Goal: Task Accomplishment & Management: Manage account settings

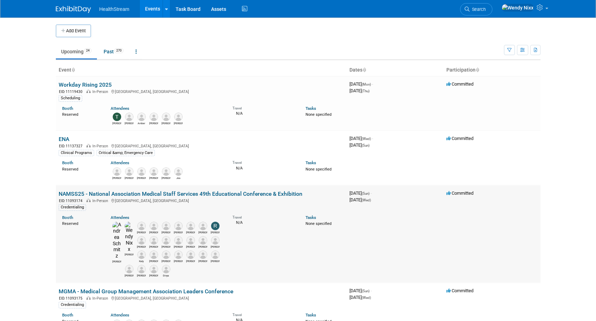
click at [172, 194] on link "NAMSS25 - National Association Medical Staff Services 49th Educational Conferen…" at bounding box center [181, 194] width 244 height 7
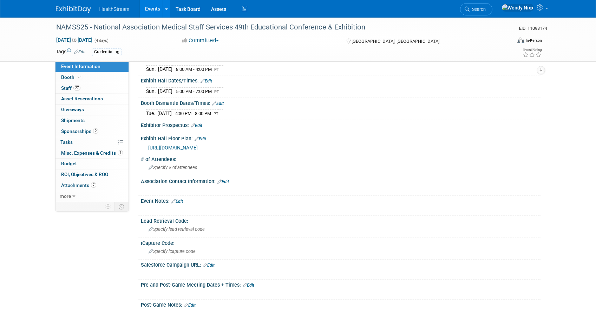
scroll to position [140, 0]
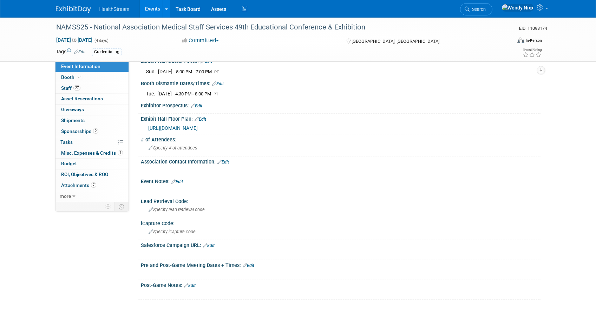
click at [213, 245] on link "Edit" at bounding box center [209, 245] width 12 height 5
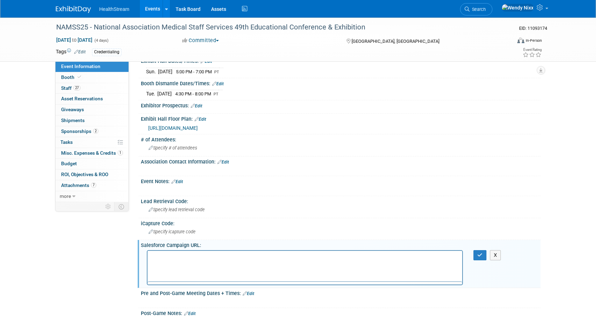
scroll to position [0, 0]
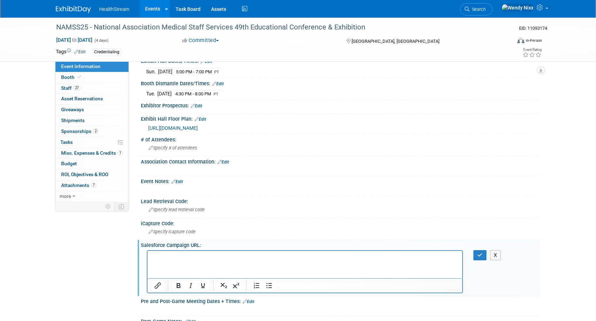
click at [169, 256] on p "Rich Text Area. Press ALT-0 for help." at bounding box center [304, 257] width 307 height 7
paste body "Rich Text Area. Press ALT-0 for help."
click at [480, 256] on icon "button" at bounding box center [479, 255] width 5 height 5
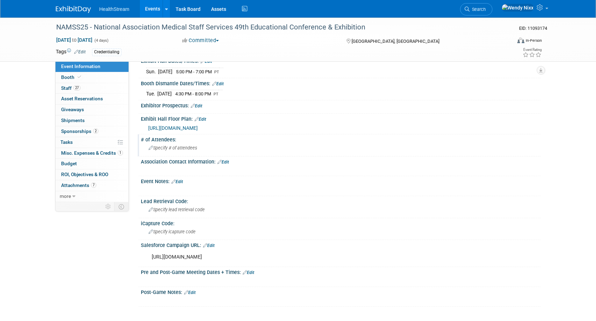
click at [187, 145] on span "Specify # of attendees" at bounding box center [173, 147] width 48 height 5
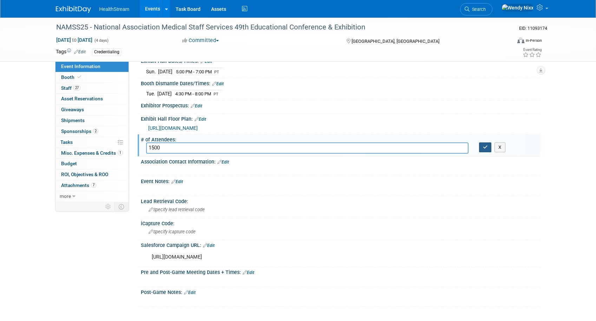
type input "1500"
click at [488, 149] on button "button" at bounding box center [485, 148] width 13 height 10
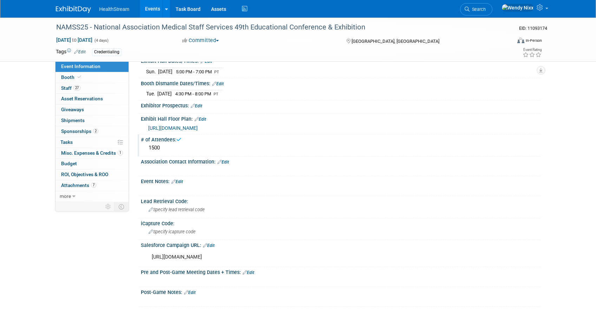
click at [149, 5] on link "Events" at bounding box center [153, 9] width 26 height 18
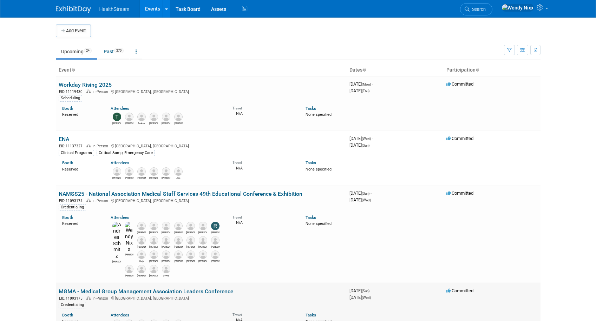
click at [114, 288] on link "MGMA - Medical Group Management Association Leaders Conference" at bounding box center [146, 291] width 175 height 7
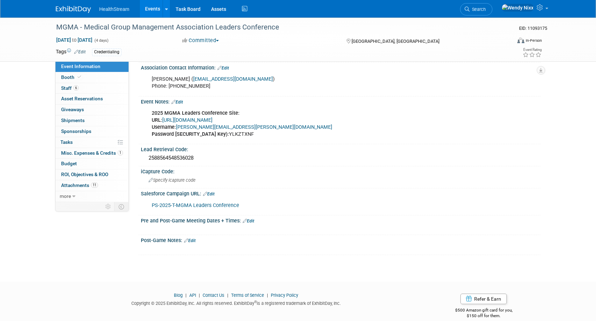
scroll to position [281, 0]
click at [216, 202] on link "PS-2025-T-MGMA Leaders Conference" at bounding box center [195, 205] width 87 height 6
click at [317, 201] on div "PS-2025-T-MGMA Leaders Conference" at bounding box center [305, 205] width 316 height 14
click at [213, 191] on link "Edit" at bounding box center [209, 193] width 12 height 5
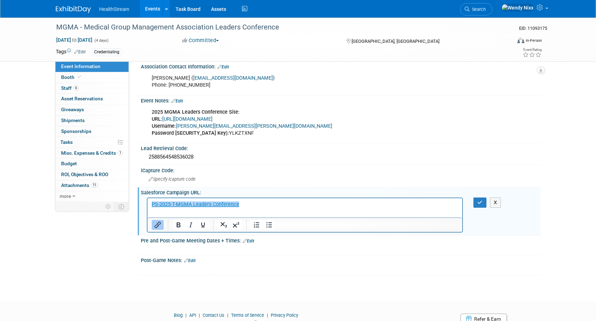
scroll to position [0, 0]
click at [245, 207] on p "﻿PS-2025-T-MGMA Leaders Conference" at bounding box center [304, 204] width 307 height 7
click at [477, 202] on icon "button" at bounding box center [479, 202] width 5 height 5
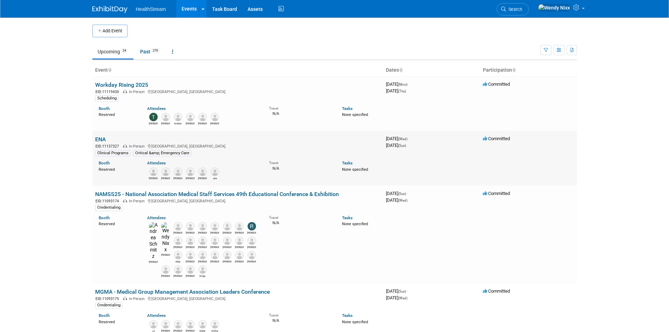
click at [99, 139] on link "ENA" at bounding box center [100, 139] width 11 height 7
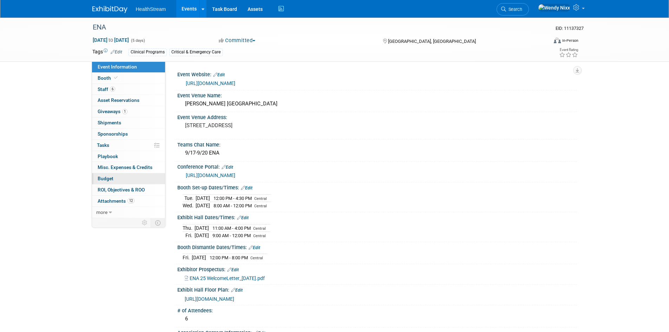
click at [106, 176] on span "Budget" at bounding box center [106, 179] width 16 height 6
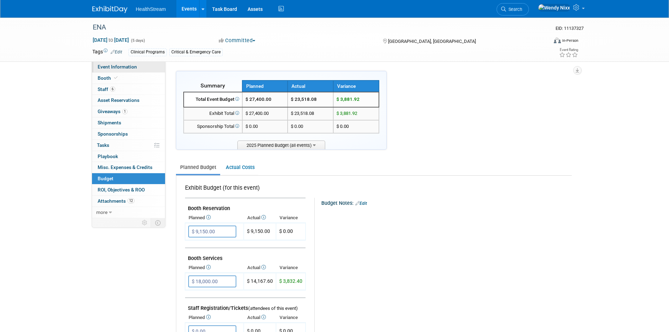
click at [109, 66] on span "Event Information" at bounding box center [117, 67] width 39 height 6
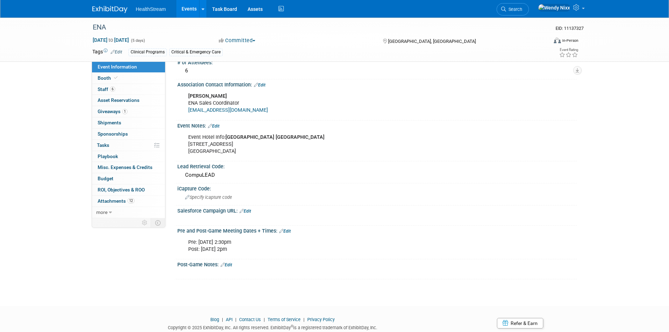
scroll to position [284, 0]
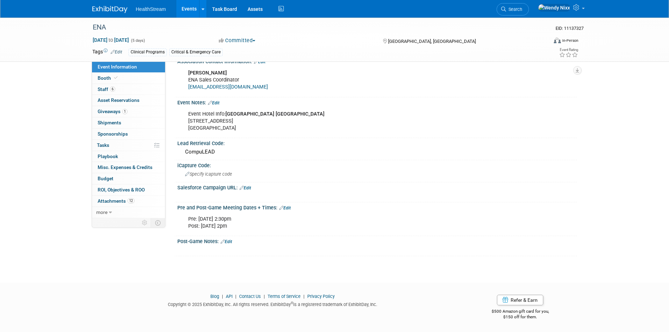
click at [249, 188] on link "Edit" at bounding box center [245, 187] width 12 height 5
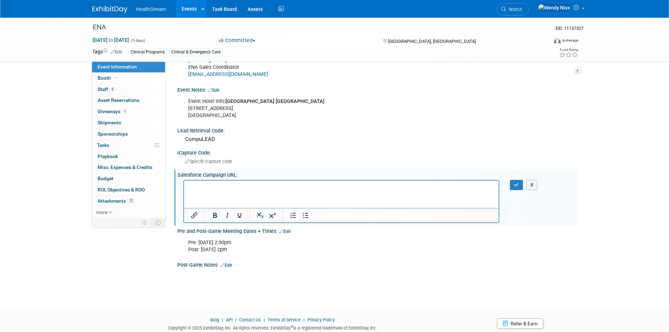
scroll to position [0, 0]
click at [514, 187] on icon "button" at bounding box center [516, 184] width 5 height 5
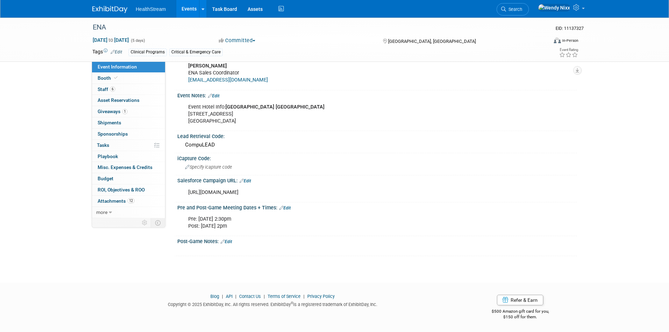
click at [188, 7] on link "Events" at bounding box center [189, 9] width 26 height 18
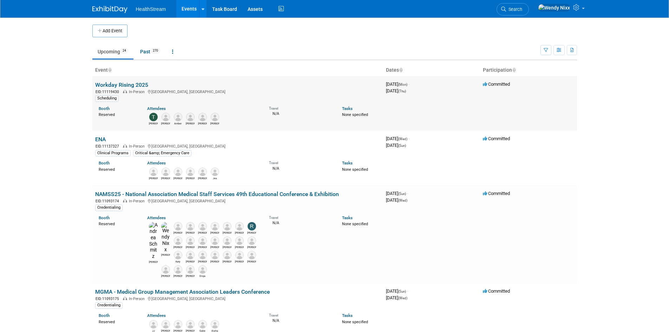
click at [121, 83] on link "Workday Rising 2025" at bounding box center [121, 84] width 53 height 7
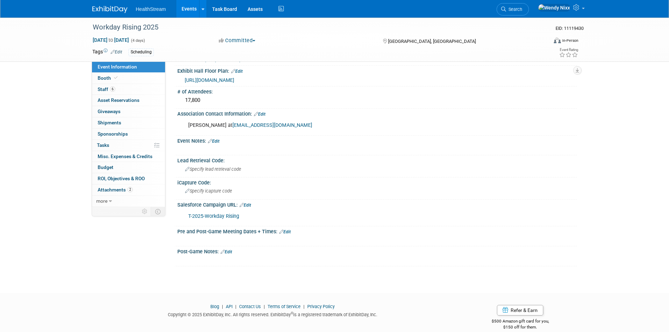
scroll to position [175, 0]
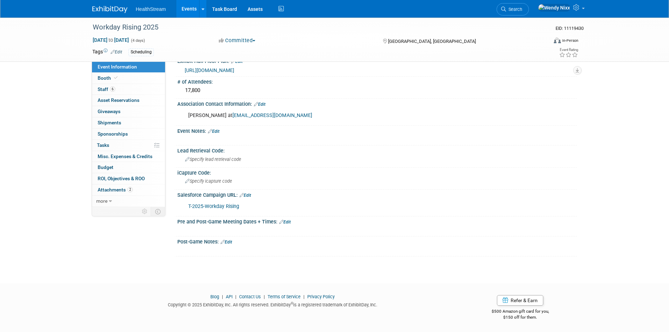
click at [249, 193] on link "Edit" at bounding box center [245, 195] width 12 height 5
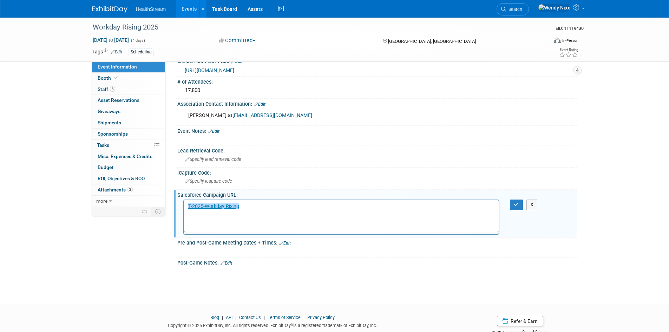
scroll to position [0, 0]
click at [252, 208] on p "﻿T-2025-Workday Rising" at bounding box center [341, 206] width 307 height 7
click at [251, 208] on p "T-2025-Workday Rising﻿" at bounding box center [341, 206] width 307 height 7
click at [517, 205] on icon "button" at bounding box center [516, 204] width 5 height 5
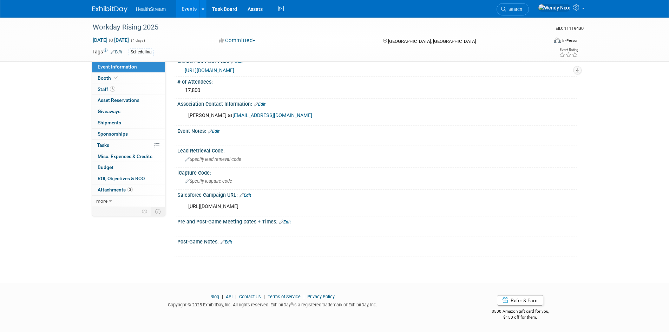
click at [405, 197] on div "Salesforce Campaign URL: Edit" at bounding box center [377, 194] width 400 height 9
click at [394, 206] on div "https://healthstream.lightning.force.com/lightning/r/Campaign/701dK00000Eu9LeQA…" at bounding box center [341, 206] width 316 height 14
click at [251, 193] on link "Edit" at bounding box center [245, 195] width 12 height 5
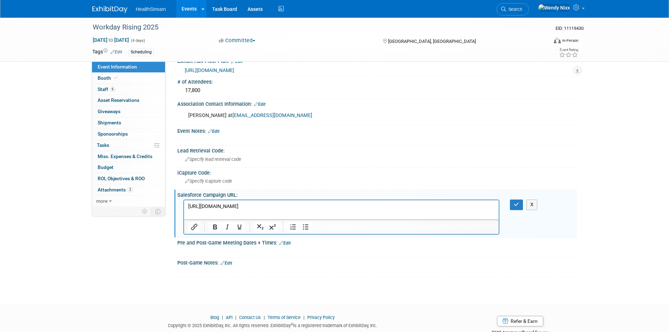
drag, startPoint x: 403, startPoint y: 205, endPoint x: 161, endPoint y: 198, distance: 242.8
click at [184, 200] on html "https://healthstream.lightning.force.com/lightning/r/Campaign/701dK00000Eu9LeQA…" at bounding box center [341, 205] width 315 height 10
click at [395, 205] on p "https://healthstream.lightning.force.com/lightning/r/Campaign/701dK00000Eu9LeQA…" at bounding box center [341, 206] width 307 height 7
click at [513, 204] on button "button" at bounding box center [516, 204] width 13 height 10
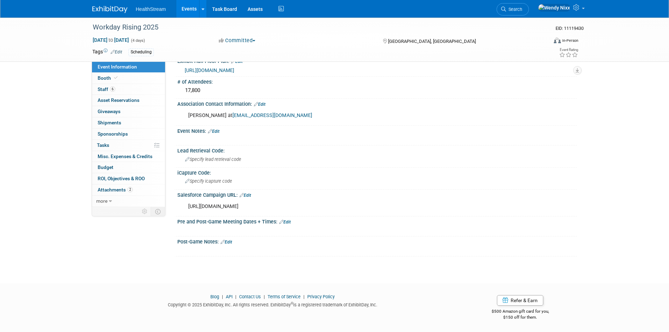
click at [189, 7] on link "Events" at bounding box center [189, 9] width 26 height 18
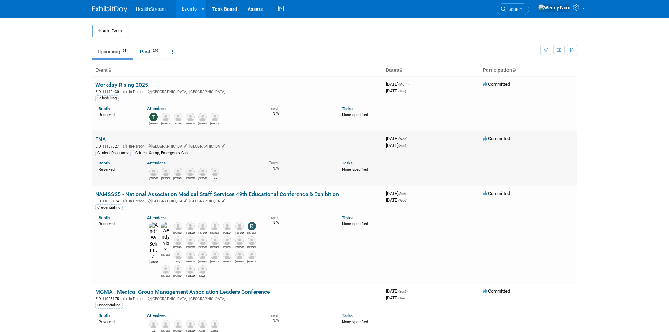
click at [99, 139] on link "ENA" at bounding box center [100, 139] width 11 height 7
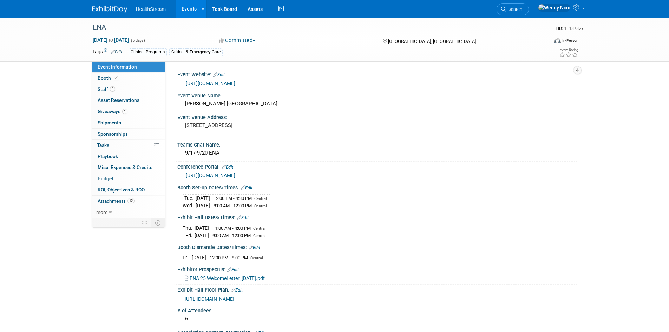
click at [186, 8] on link "Events" at bounding box center [189, 9] width 26 height 18
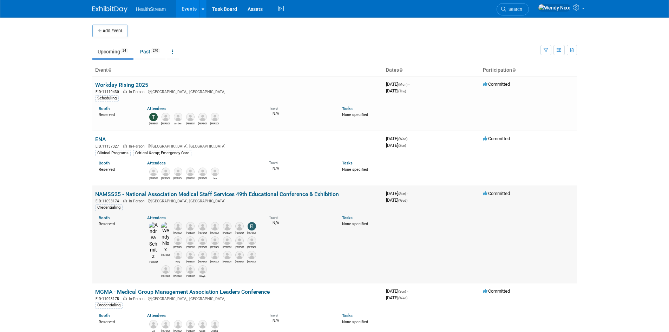
click at [221, 195] on link "NAMSS25 - National Association Medical Staff Services 49th Educational Conferen…" at bounding box center [217, 194] width 244 height 7
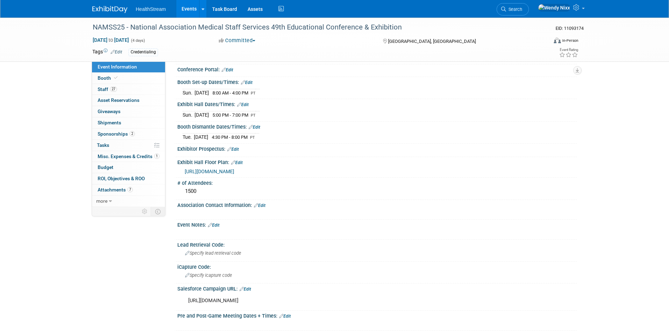
scroll to position [140, 0]
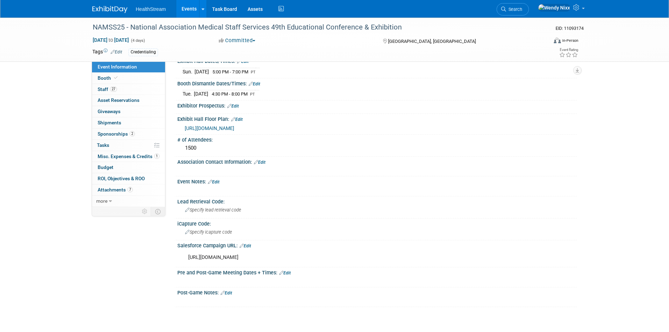
click at [186, 8] on link "Events" at bounding box center [189, 9] width 26 height 18
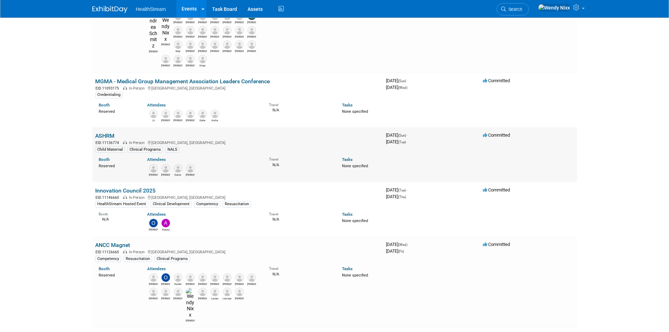
scroll to position [211, 0]
click at [105, 132] on link "ASHRM" at bounding box center [104, 135] width 19 height 7
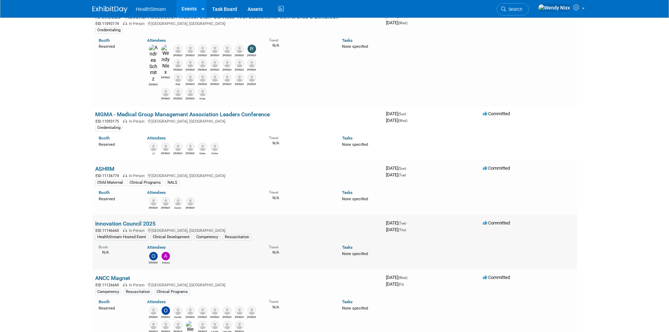
scroll to position [176, 0]
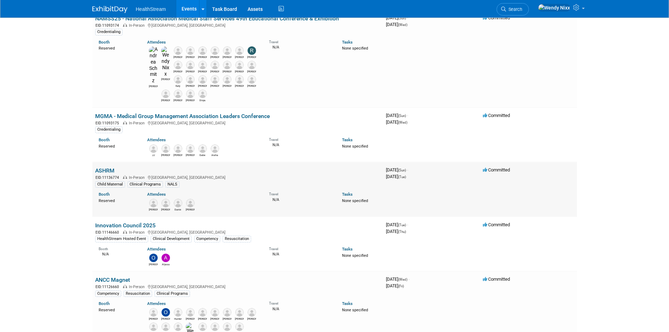
click at [109, 167] on link "ASHRM" at bounding box center [104, 170] width 19 height 7
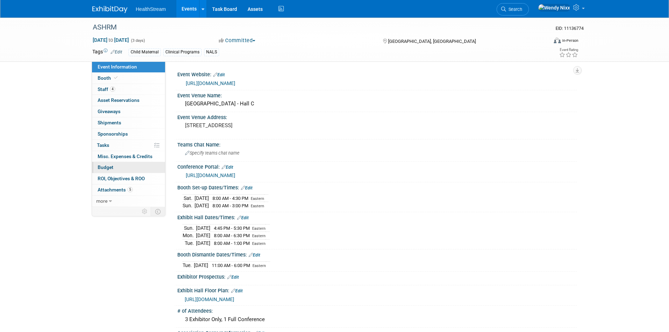
click at [107, 165] on span "Budget" at bounding box center [106, 167] width 16 height 6
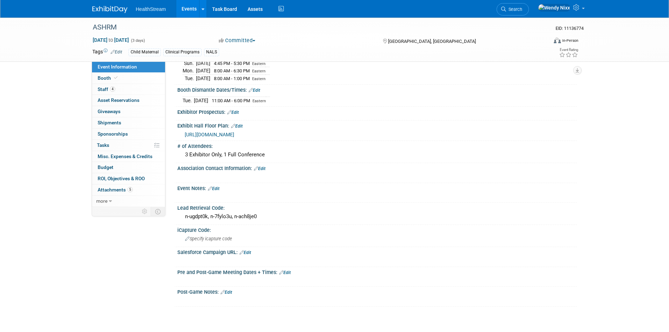
scroll to position [176, 0]
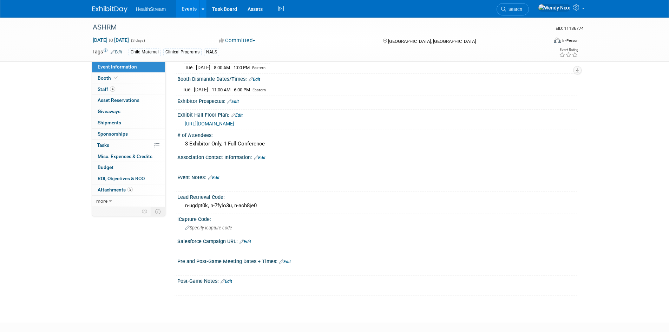
click at [250, 239] on link "Edit" at bounding box center [245, 241] width 12 height 5
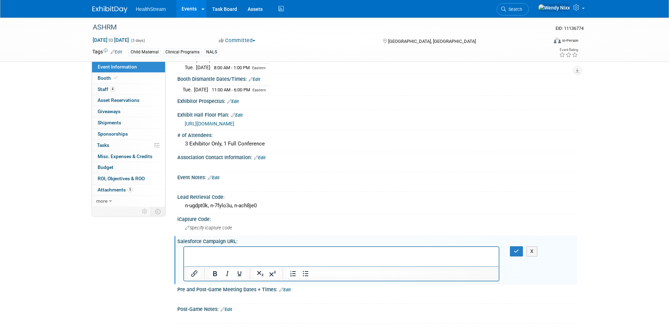
scroll to position [0, 0]
click at [226, 252] on p "Rich Text Area. Press ALT-0 for help." at bounding box center [341, 252] width 307 height 7
click at [516, 249] on icon "button" at bounding box center [516, 251] width 5 height 5
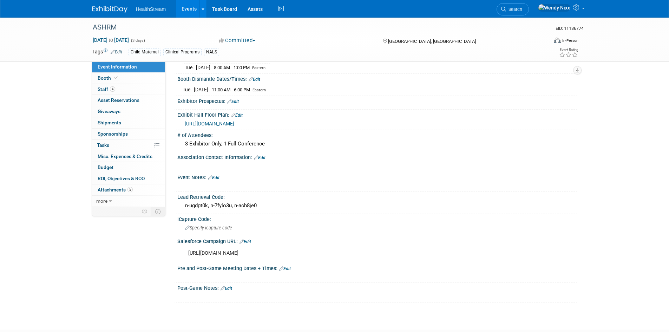
click at [186, 6] on link "Events" at bounding box center [189, 9] width 26 height 18
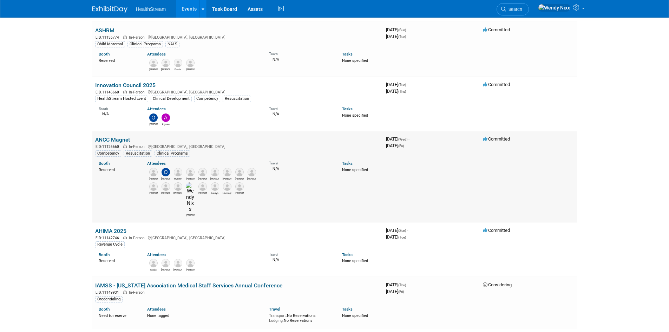
scroll to position [316, 0]
click at [118, 136] on link "ANCC Magnet" at bounding box center [112, 139] width 35 height 7
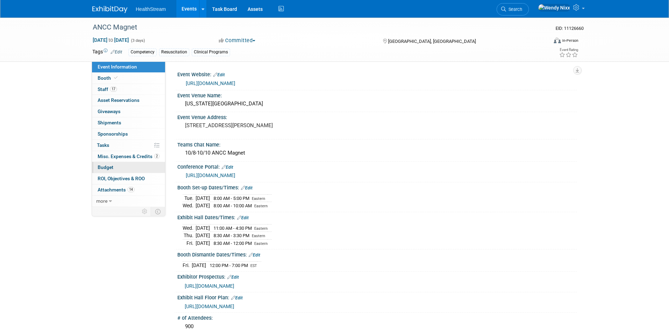
click at [103, 169] on span "Budget" at bounding box center [106, 167] width 16 height 6
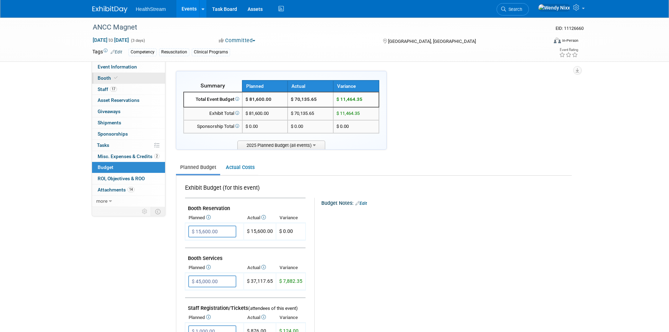
click at [102, 76] on span "Booth" at bounding box center [108, 78] width 21 height 6
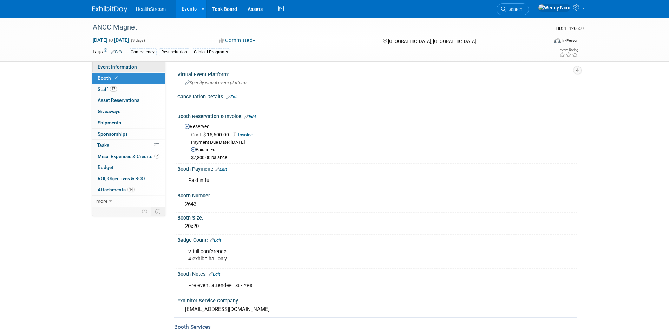
click at [106, 67] on span "Event Information" at bounding box center [117, 67] width 39 height 6
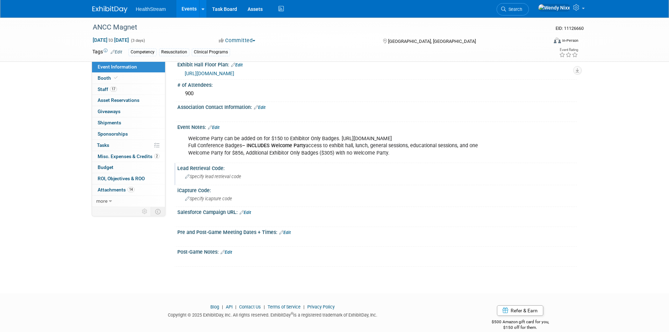
scroll to position [242, 0]
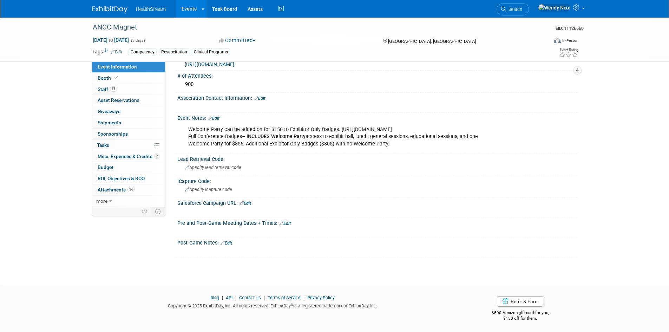
click at [249, 203] on link "Edit" at bounding box center [245, 203] width 12 height 5
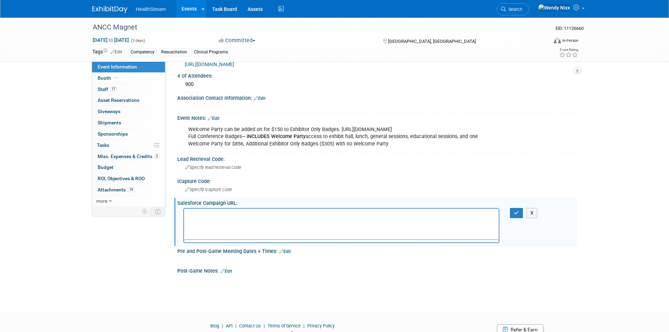
scroll to position [0, 0]
click at [514, 213] on button "button" at bounding box center [516, 213] width 13 height 10
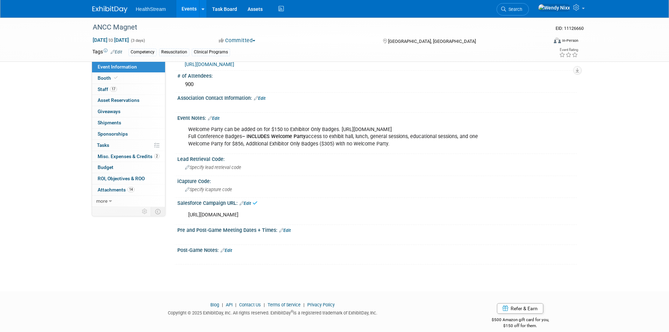
click at [185, 6] on link "Events" at bounding box center [189, 9] width 26 height 18
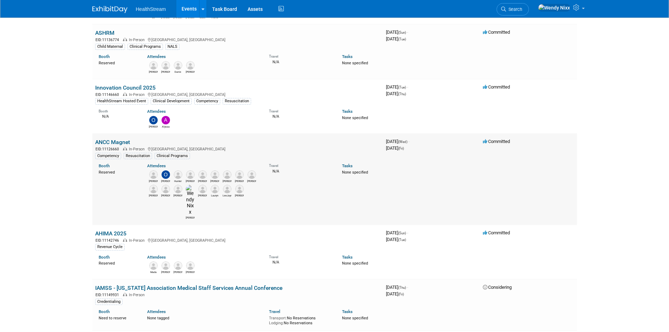
scroll to position [316, 0]
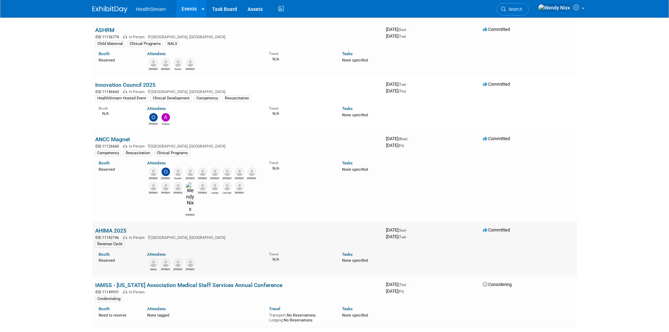
click at [113, 227] on link "AHIMA 2025" at bounding box center [110, 230] width 31 height 7
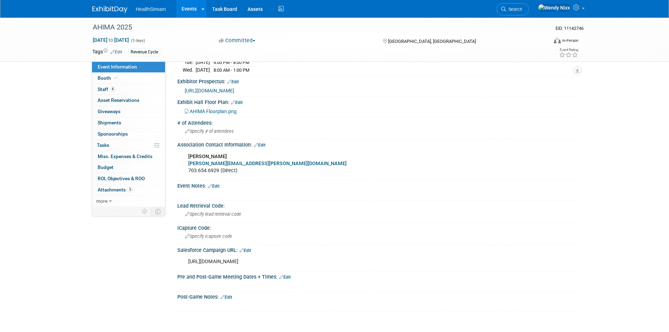
scroll to position [211, 0]
click at [188, 7] on link "Events" at bounding box center [189, 9] width 26 height 18
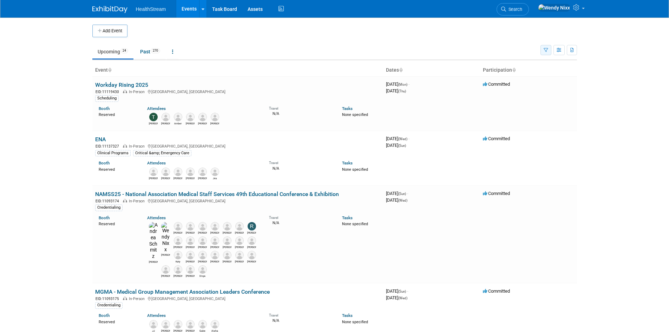
click at [545, 49] on icon "button" at bounding box center [546, 50] width 5 height 5
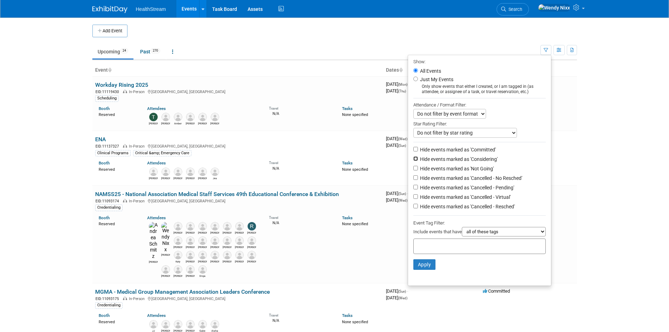
click at [413, 159] on input "Hide events marked as 'Considering'" at bounding box center [415, 158] width 5 height 5
checkbox input "true"
click at [413, 170] on input "Hide events marked as 'Not Going'" at bounding box center [415, 168] width 5 height 5
checkbox input "true"
click at [413, 180] on input "Hide events marked as 'Cancelled - No Resched'" at bounding box center [415, 177] width 5 height 5
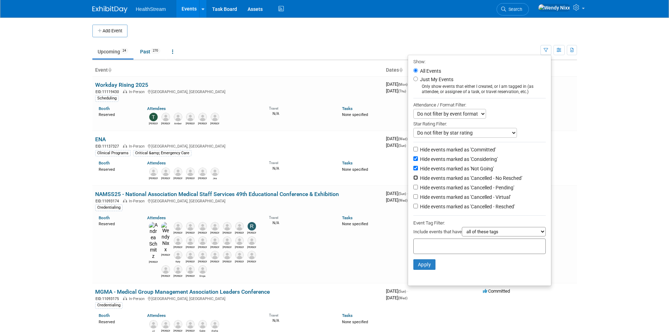
checkbox input "true"
click at [413, 189] on input "Hide events marked as 'Cancelled - Pending'" at bounding box center [415, 187] width 5 height 5
checkbox input "true"
click at [413, 199] on input "Hide events marked as 'Cancelled - Virtual'" at bounding box center [415, 196] width 5 height 5
checkbox input "true"
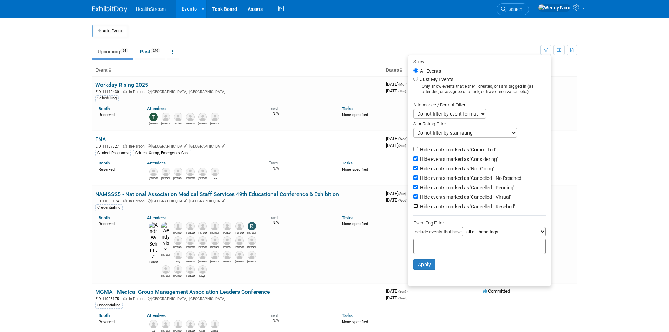
click at [413, 208] on input "Hide events marked as 'Cancelled - Resched'" at bounding box center [415, 206] width 5 height 5
checkbox input "true"
click at [423, 268] on button "Apply" at bounding box center [424, 264] width 22 height 11
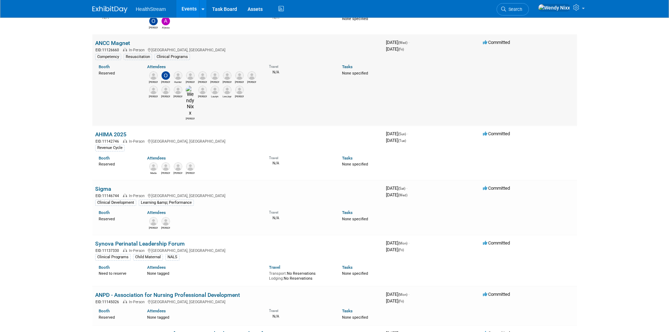
scroll to position [421, 0]
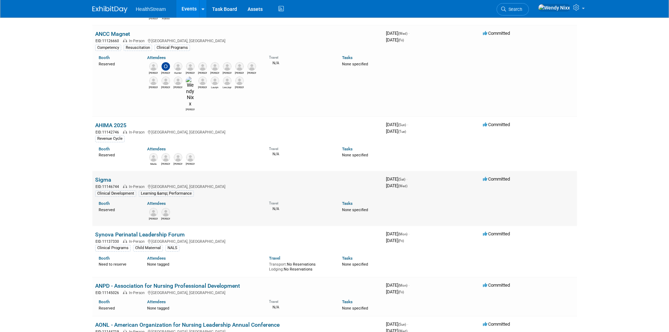
click at [104, 176] on link "Sigma" at bounding box center [103, 179] width 16 height 7
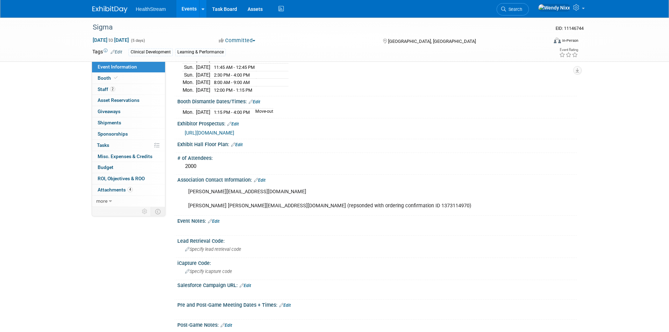
scroll to position [176, 0]
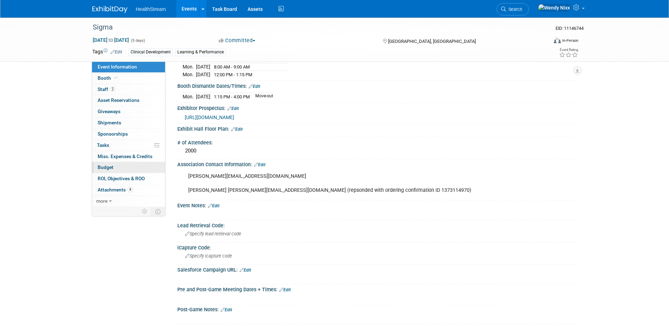
click at [107, 165] on span "Budget" at bounding box center [106, 167] width 16 height 6
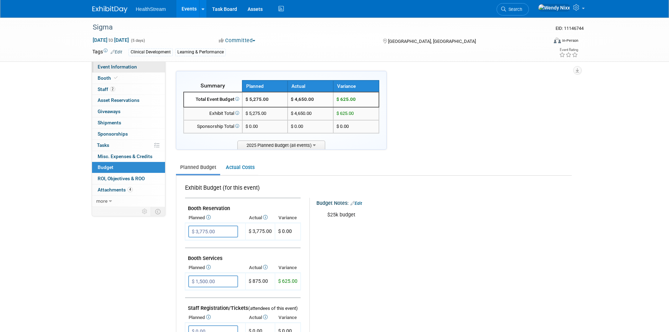
click at [116, 66] on span "Event Information" at bounding box center [117, 67] width 39 height 6
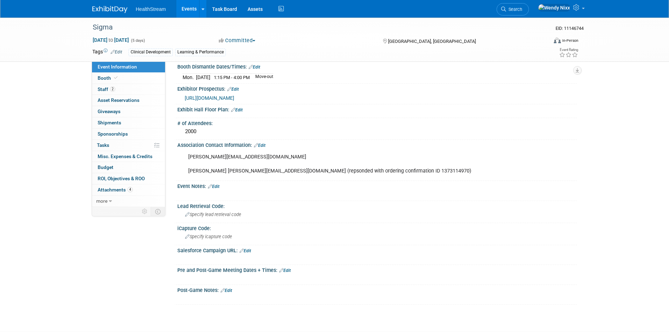
scroll to position [211, 0]
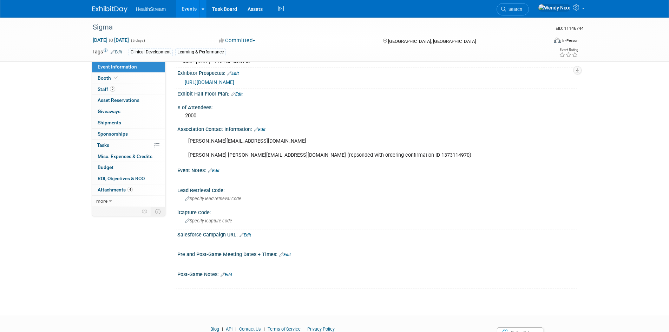
click at [250, 232] on link "Edit" at bounding box center [245, 234] width 12 height 5
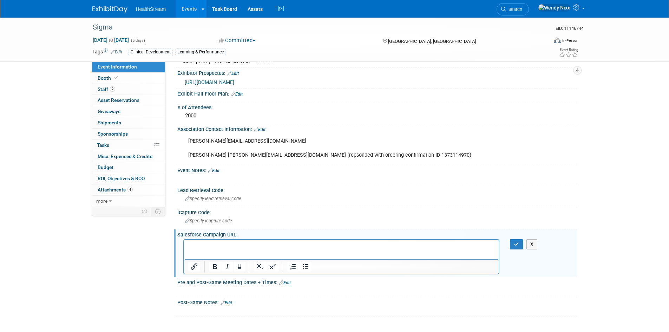
scroll to position [0, 0]
click at [517, 242] on icon "button" at bounding box center [516, 244] width 5 height 5
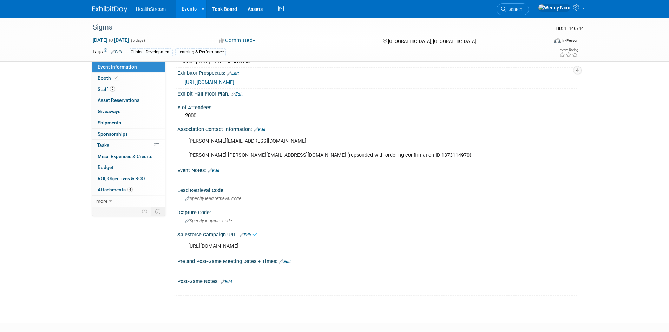
click at [189, 9] on link "Events" at bounding box center [189, 9] width 26 height 18
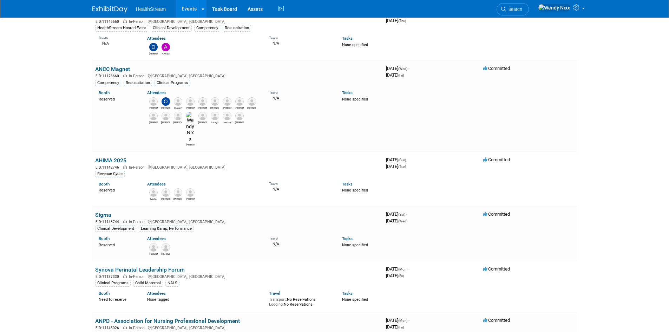
scroll to position [421, 0]
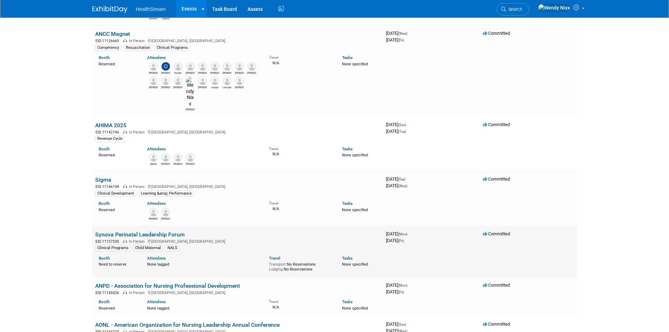
click at [170, 231] on link "Synova Perinatal Leadership Forum" at bounding box center [140, 234] width 90 height 7
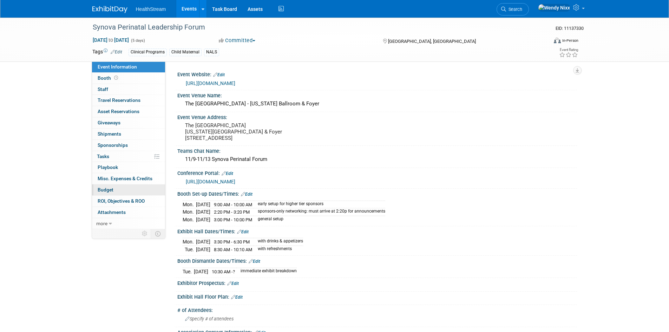
click at [111, 190] on span "Budget" at bounding box center [106, 190] width 16 height 6
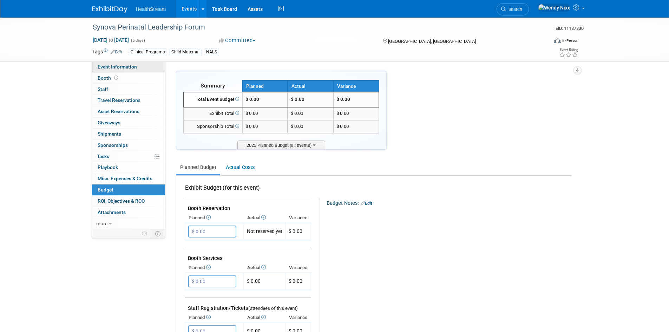
click at [107, 66] on span "Event Information" at bounding box center [117, 67] width 39 height 6
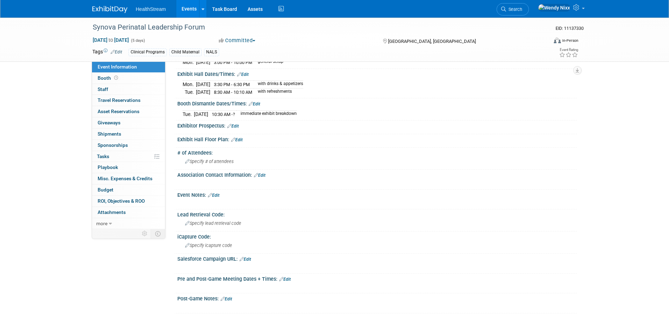
scroll to position [176, 0]
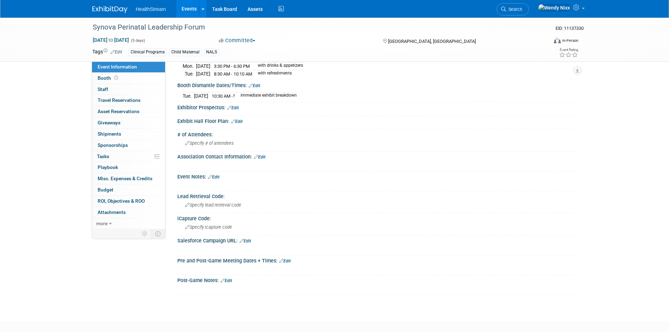
click at [250, 243] on link "Edit" at bounding box center [245, 240] width 12 height 5
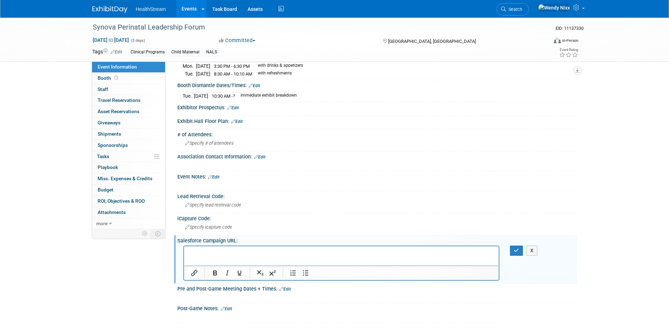
scroll to position [0, 0]
click at [515, 253] on icon "button" at bounding box center [516, 250] width 5 height 5
